Goal: Transaction & Acquisition: Purchase product/service

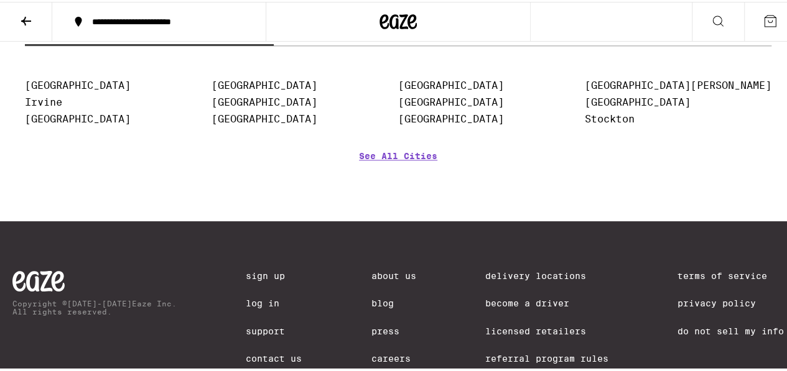
scroll to position [3249, 0]
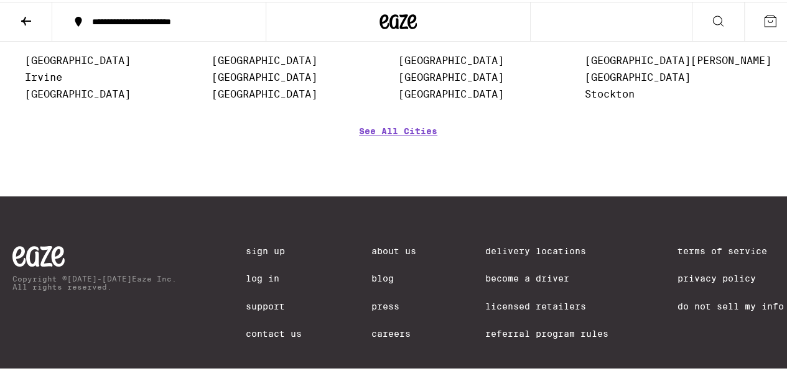
click at [657, 19] on label "Top Categories" at bounding box center [646, 5] width 249 height 27
click at [0, 0] on input "Top Categories" at bounding box center [0, 0] width 0 height 0
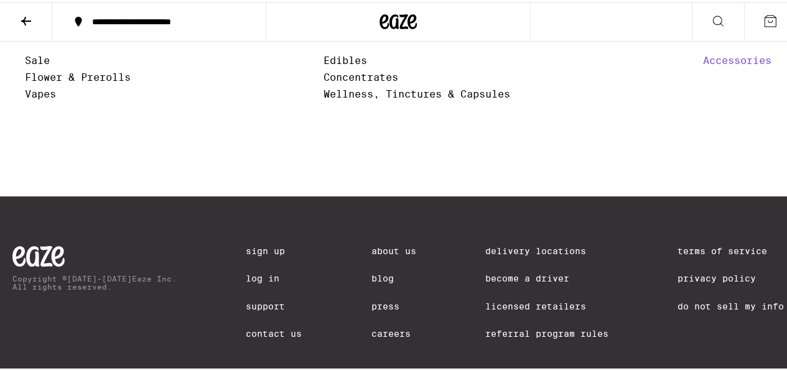
click at [727, 65] on link "Accessories" at bounding box center [737, 59] width 68 height 12
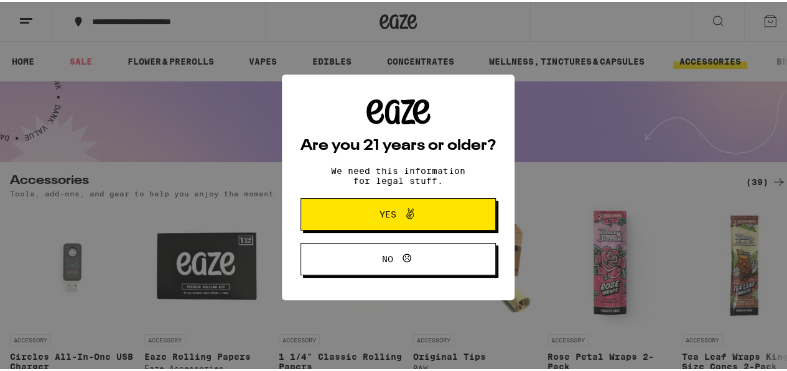
click at [419, 216] on span "Yes" at bounding box center [398, 213] width 95 height 16
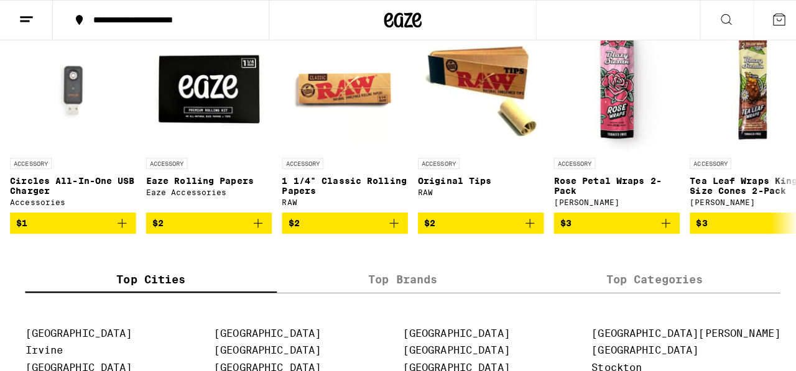
scroll to position [188, 0]
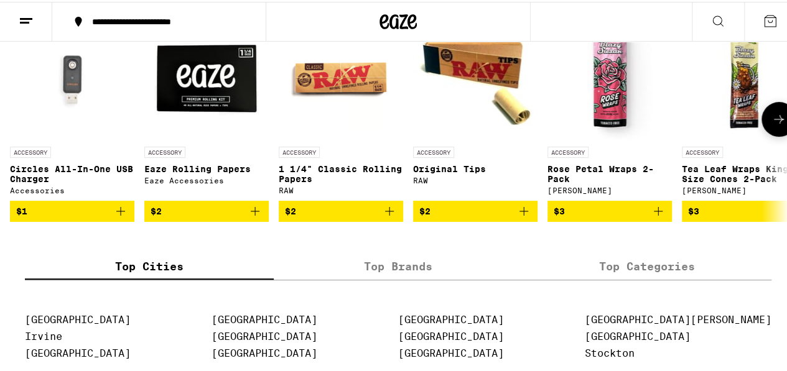
click at [90, 171] on p "Circles All-In-One USB Charger" at bounding box center [72, 172] width 124 height 20
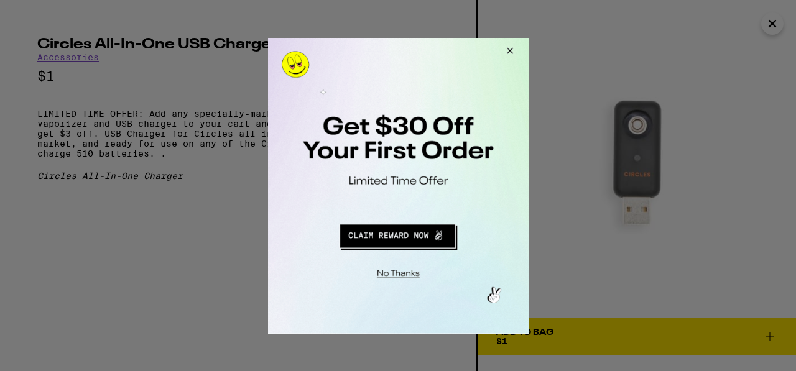
click at [412, 274] on button "Close Modal" at bounding box center [395, 271] width 253 height 19
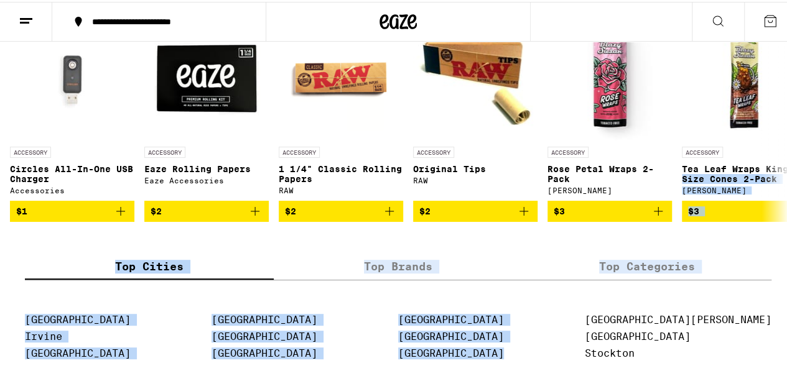
drag, startPoint x: 652, startPoint y: 294, endPoint x: 795, endPoint y: 162, distance: 195.4
click at [786, 162] on html "**********" at bounding box center [398, 231] width 796 height 838
click at [775, 149] on div "ACCESSORY" at bounding box center [744, 150] width 124 height 11
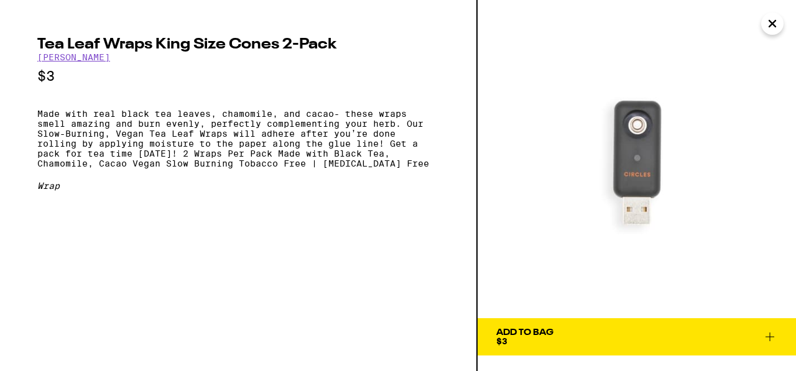
click at [772, 22] on icon "Close" at bounding box center [772, 24] width 6 height 6
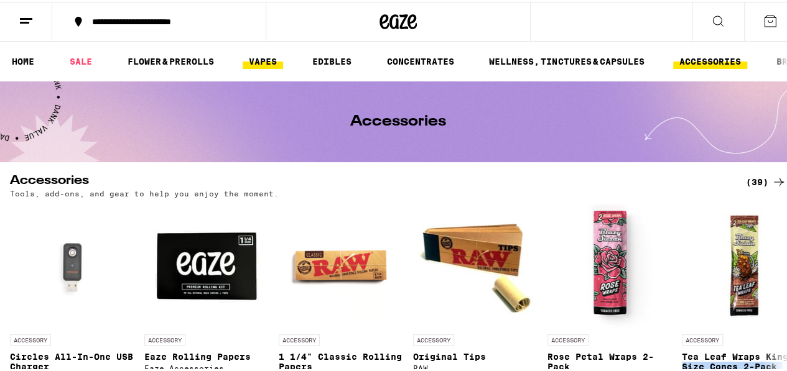
click at [257, 56] on link "VAPES" at bounding box center [263, 59] width 40 height 15
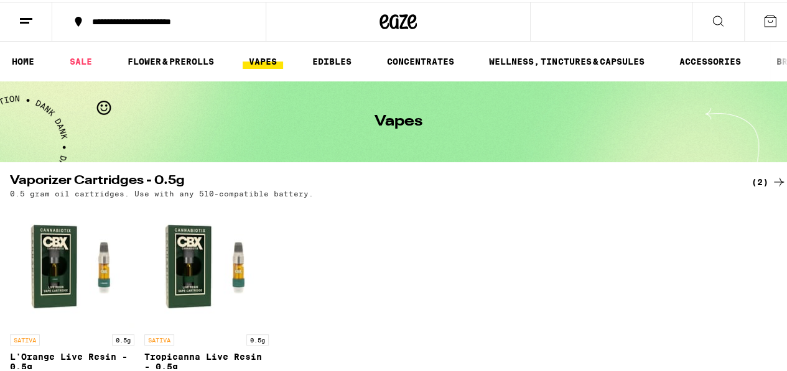
click at [631, 129] on div "Vapes" at bounding box center [398, 120] width 478 height 81
